Goal: Information Seeking & Learning: Learn about a topic

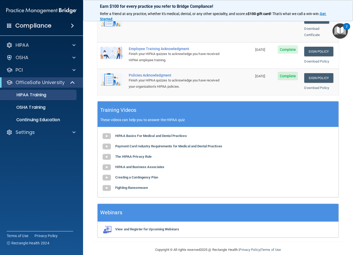
scroll to position [154, 0]
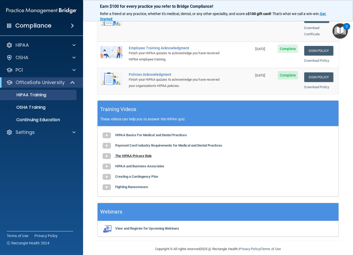
click at [129, 154] on b "The HIPAA Privacy Rule" at bounding box center [133, 156] width 36 height 4
click at [140, 143] on b "Payment Card Industry Requirements for Medical and Dental Practices" at bounding box center [168, 145] width 107 height 4
click at [133, 154] on b "The HIPAA Privacy Rule" at bounding box center [133, 156] width 36 height 4
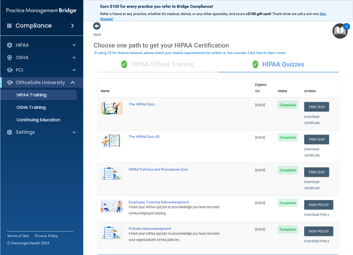
scroll to position [0, 0]
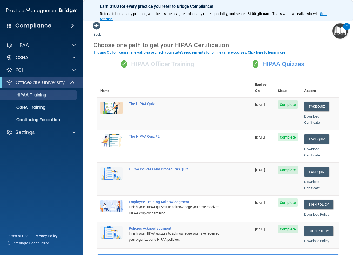
click at [180, 68] on div "✓ HIPAA Officer Training" at bounding box center [157, 65] width 121 height 16
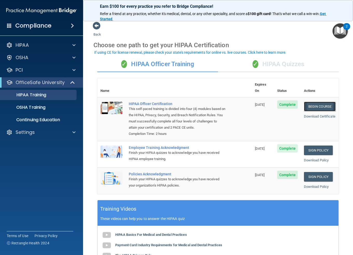
click at [319, 102] on link "Begin Course" at bounding box center [320, 107] width 32 height 10
click at [337, 34] on img "Open Resource Center, 2 new notifications" at bounding box center [339, 30] width 15 height 15
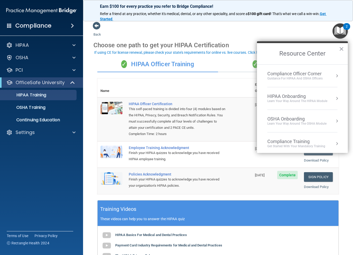
click at [314, 74] on div "Compliance Officer Corner" at bounding box center [294, 74] width 55 height 6
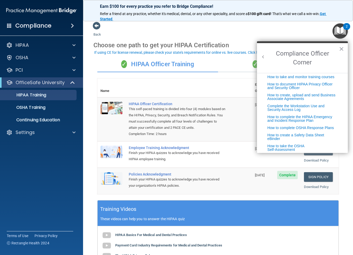
scroll to position [121, 0]
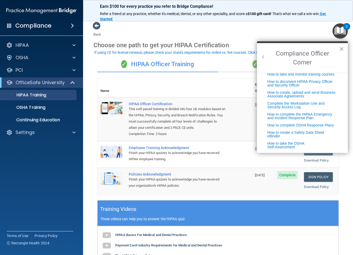
click at [262, 56] on button "Back to Resource Center Home" at bounding box center [262, 56] width 5 height 5
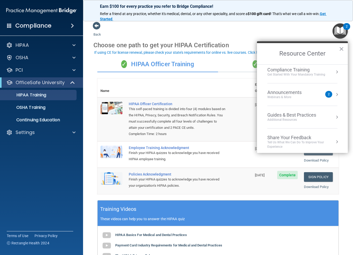
scroll to position [74, 0]
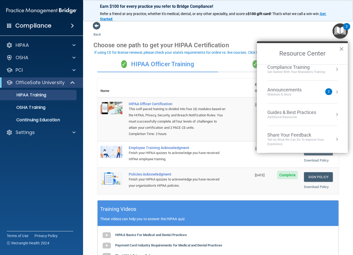
click at [343, 50] on button "×" at bounding box center [341, 49] width 5 height 8
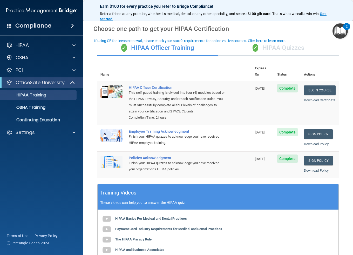
scroll to position [10, 0]
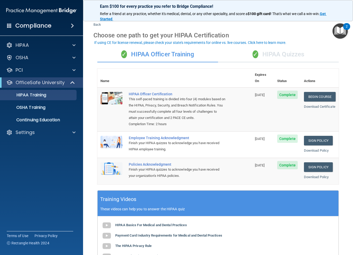
click at [278, 57] on div "✓ HIPAA Quizzes" at bounding box center [278, 55] width 121 height 16
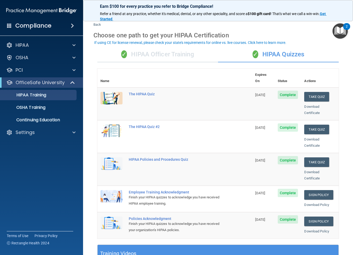
drag, startPoint x: 180, startPoint y: 59, endPoint x: 178, endPoint y: 64, distance: 5.6
click at [180, 59] on div "✓ HIPAA Officer Training" at bounding box center [157, 55] width 121 height 16
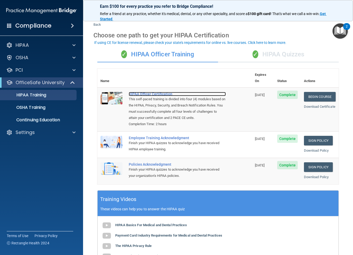
click at [160, 92] on div "HIPAA Officer Certification" at bounding box center [177, 94] width 97 height 4
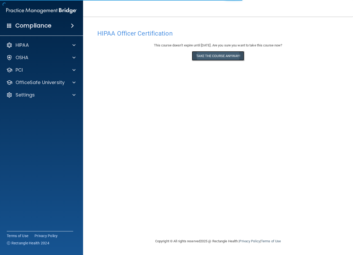
click at [216, 55] on button "Take the course anyway!" at bounding box center [218, 56] width 52 height 10
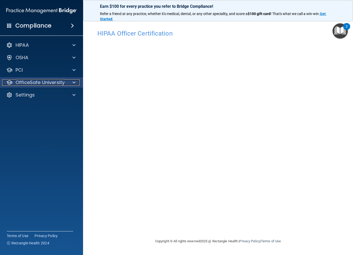
click at [71, 85] on div at bounding box center [73, 82] width 13 height 6
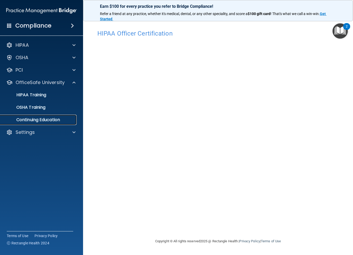
click at [38, 121] on p "Continuing Education" at bounding box center [38, 119] width 71 height 5
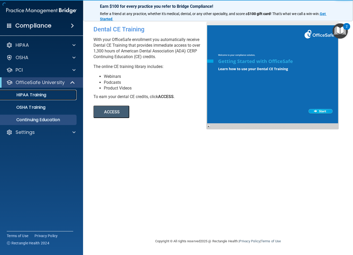
click at [36, 95] on p "HIPAA Training" at bounding box center [24, 94] width 43 height 5
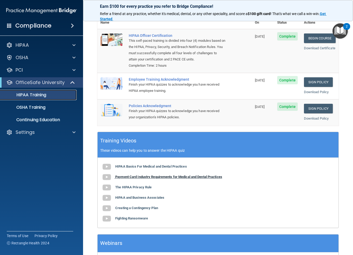
scroll to position [69, 0]
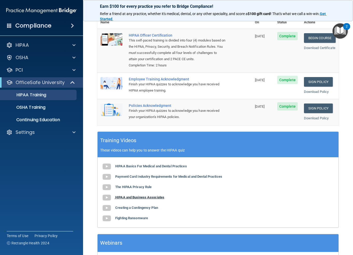
click at [135, 195] on b "HIPAA and Business Associates" at bounding box center [139, 197] width 49 height 4
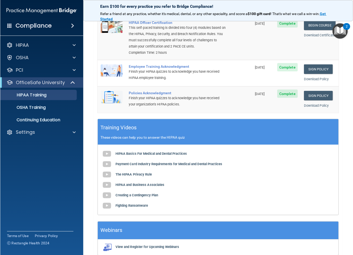
scroll to position [82, 0]
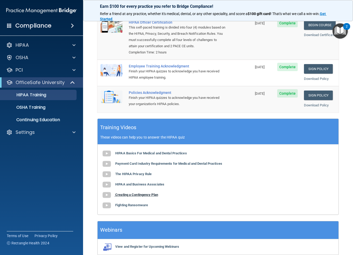
click at [138, 193] on b "Creating a Contingency Plan" at bounding box center [136, 195] width 43 height 4
click at [143, 151] on b "HIPAA Basics For Medical and Dental Practices" at bounding box center [151, 153] width 72 height 4
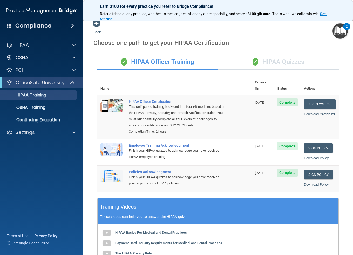
scroll to position [0, 0]
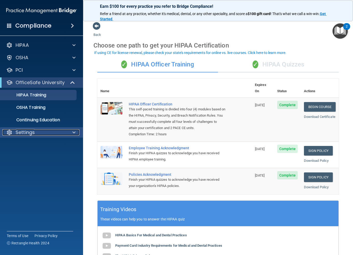
click at [35, 131] on div "Settings" at bounding box center [34, 132] width 64 height 6
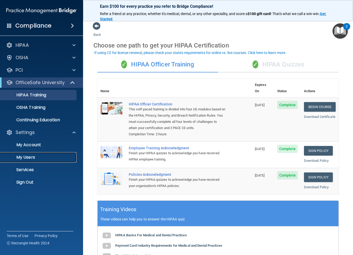
click at [31, 157] on p "My Users" at bounding box center [38, 157] width 71 height 5
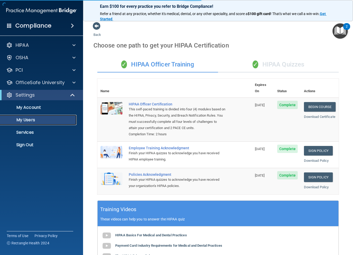
select select "20"
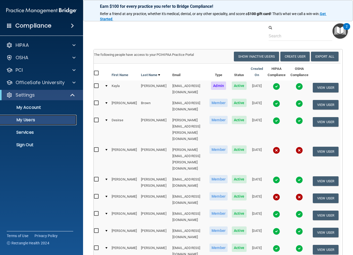
scroll to position [9, 0]
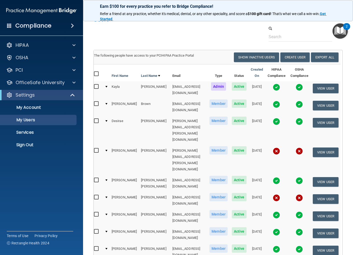
click at [275, 101] on img at bounding box center [276, 104] width 7 height 7
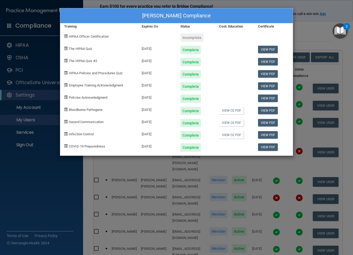
click at [171, 172] on div "Lilian Brown's Compliance Training Expires On Status Cont. Education Certificat…" at bounding box center [176, 127] width 353 height 255
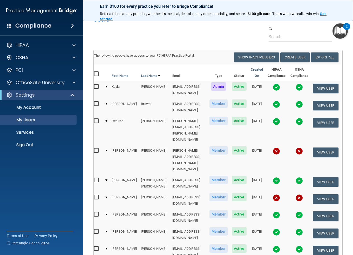
click at [276, 118] on img at bounding box center [276, 121] width 7 height 7
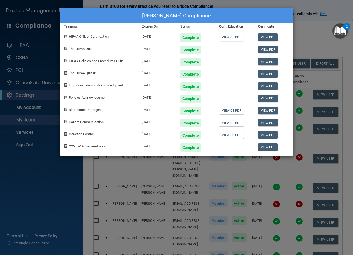
click at [294, 32] on div "Desirae Fulmer's Compliance Training Expires On Status Cont. Education Certific…" at bounding box center [176, 127] width 353 height 255
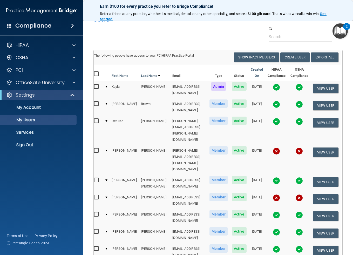
click at [339, 30] on img "Open Resource Center, 2 new notifications" at bounding box center [339, 30] width 15 height 15
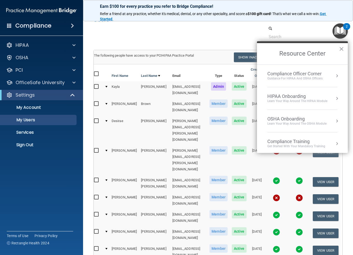
click at [193, 37] on div at bounding box center [217, 34] width 257 height 16
click at [63, 79] on p "OfficeSafe University" at bounding box center [40, 82] width 49 height 6
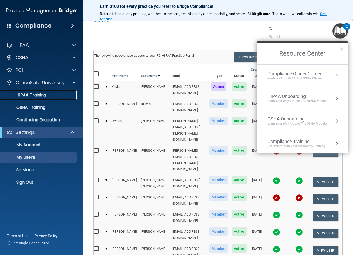
click at [36, 93] on p "HIPAA Training" at bounding box center [24, 94] width 43 height 5
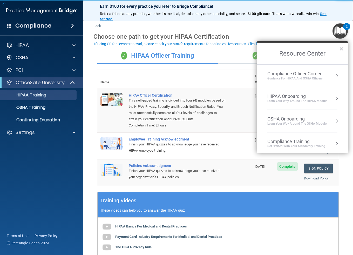
click at [339, 49] on button "×" at bounding box center [341, 49] width 5 height 8
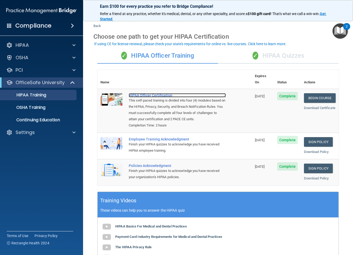
click at [156, 93] on div "HIPAA Officer Certification" at bounding box center [177, 95] width 97 height 4
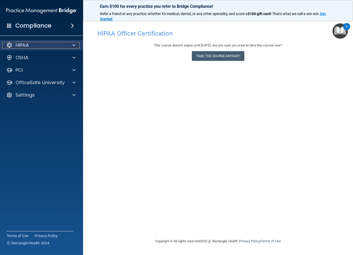
click at [72, 44] on span at bounding box center [73, 45] width 3 height 6
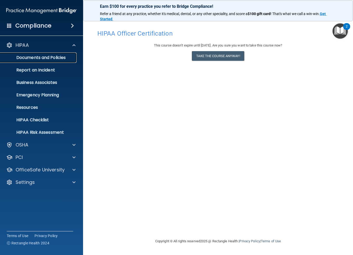
click at [50, 58] on p "Documents and Policies" at bounding box center [38, 57] width 71 height 5
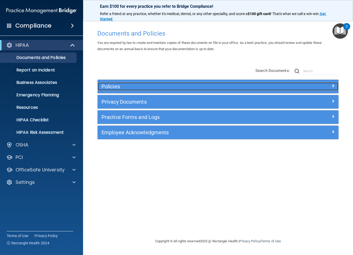
click at [140, 88] on h5 "Policies" at bounding box center [187, 87] width 173 height 6
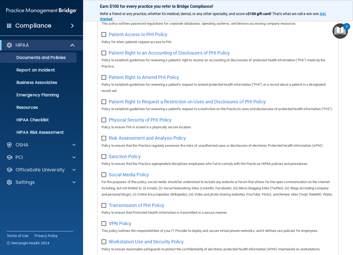
scroll to position [284, 0]
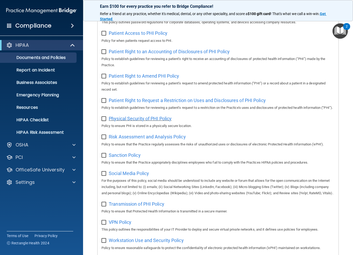
click at [141, 121] on span "Physical Security of PHI Policy" at bounding box center [140, 118] width 63 height 5
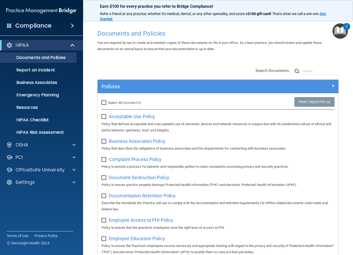
scroll to position [3, 0]
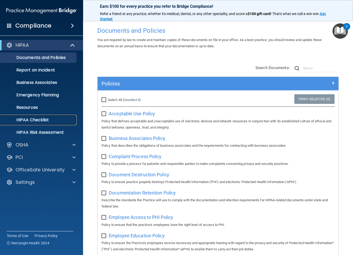
click at [49, 121] on p "HIPAA Checklist" at bounding box center [38, 119] width 71 height 5
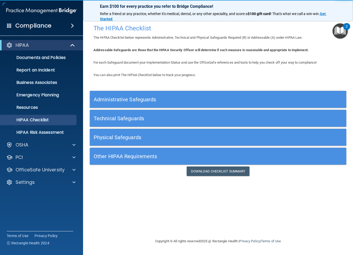
click at [140, 100] on h5 "Administrative Safeguards" at bounding box center [186, 99] width 184 height 6
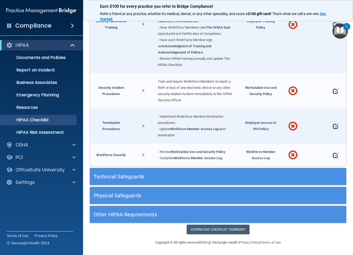
scroll to position [448, 0]
click at [132, 177] on h5 "Technical Safeguards" at bounding box center [186, 176] width 184 height 6
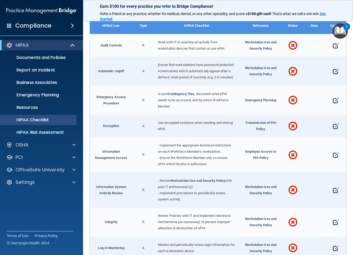
scroll to position [610, 0]
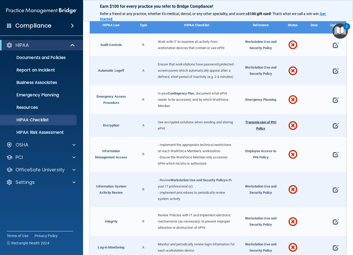
click at [259, 128] on span "Transmission of PHI Policy" at bounding box center [260, 125] width 31 height 10
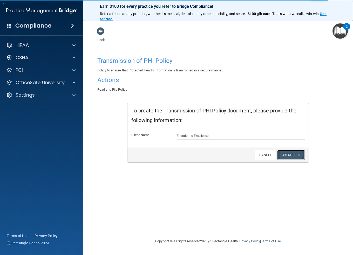
click at [287, 154] on link "Create PDF" at bounding box center [290, 155] width 27 height 10
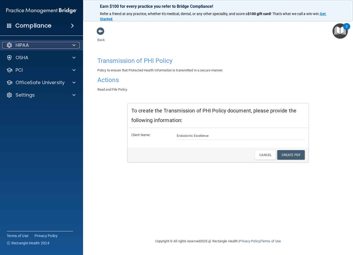
click at [73, 46] on span at bounding box center [73, 45] width 3 height 6
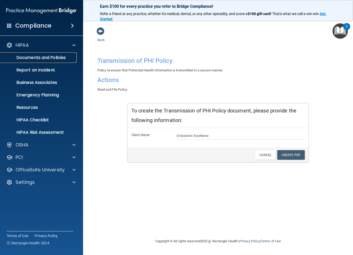
click at [62, 58] on p "Documents and Policies" at bounding box center [38, 57] width 71 height 5
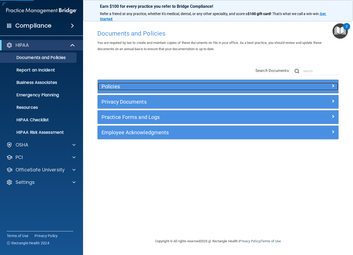
click at [130, 84] on h5 "Policies" at bounding box center [187, 87] width 173 height 6
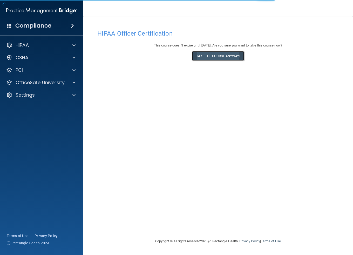
click at [225, 58] on button "Take the course anyway!" at bounding box center [218, 56] width 52 height 10
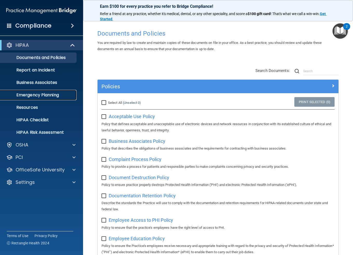
click at [39, 95] on p "Emergency Planning" at bounding box center [38, 94] width 71 height 5
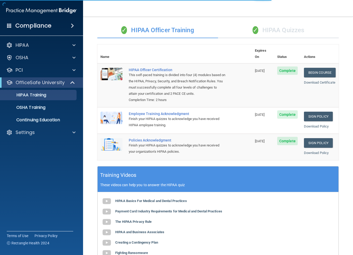
scroll to position [100, 0]
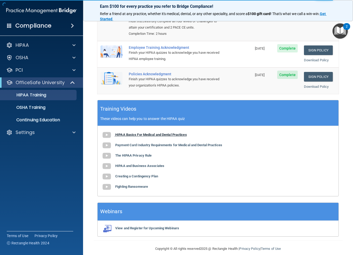
click at [157, 133] on b "HIPAA Basics For Medical and Dental Practices" at bounding box center [151, 135] width 72 height 4
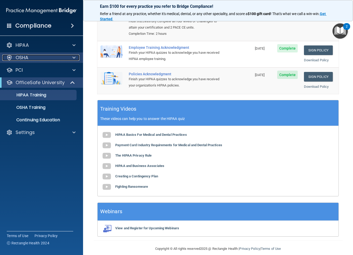
click at [75, 57] on span at bounding box center [73, 57] width 3 height 6
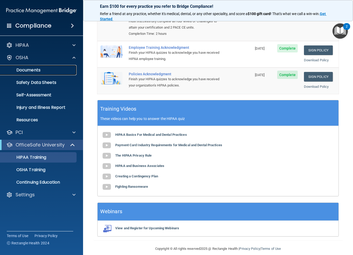
click at [39, 69] on p "Documents" at bounding box center [38, 69] width 71 height 5
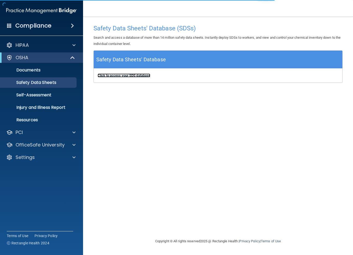
click at [128, 76] on b "Click to access your SDS database" at bounding box center [124, 75] width 53 height 4
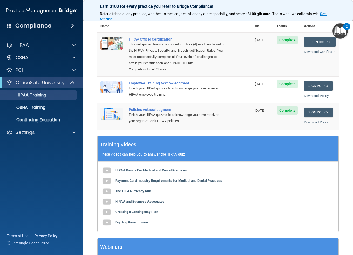
scroll to position [65, 0]
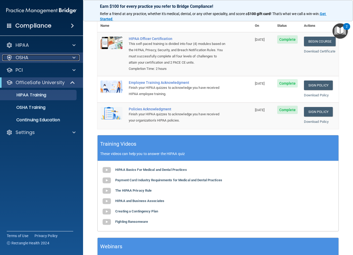
click at [68, 58] on div at bounding box center [73, 57] width 13 height 6
